Goal: Task Accomplishment & Management: Complete application form

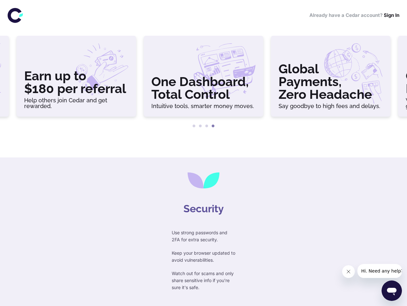
click at [204, 153] on div at bounding box center [203, 147] width 407 height 20
click at [76, 79] on h3 "Earn up to $180 per referral" at bounding box center [76, 81] width 104 height 25
click at [204, 79] on h3 "One Dashboard, Total Control" at bounding box center [203, 87] width 104 height 25
click at [331, 79] on h3 "Global Payments, Zero Headache" at bounding box center [331, 81] width 104 height 38
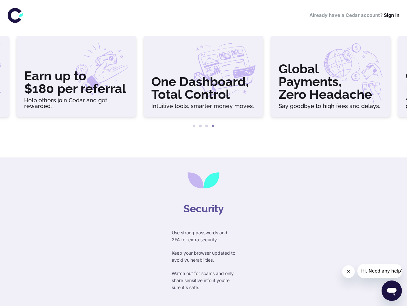
click at [194, 126] on button "1" at bounding box center [194, 126] width 6 height 6
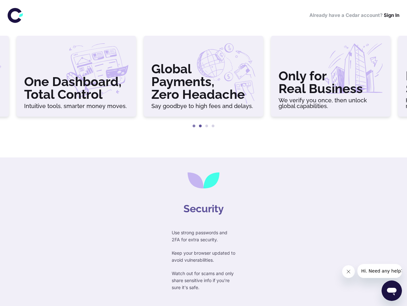
click at [200, 126] on button "2" at bounding box center [200, 126] width 6 height 6
click at [207, 126] on button "3" at bounding box center [207, 126] width 6 height 6
click at [213, 126] on button "4" at bounding box center [213, 126] width 6 height 6
